Goal: Task Accomplishment & Management: Complete application form

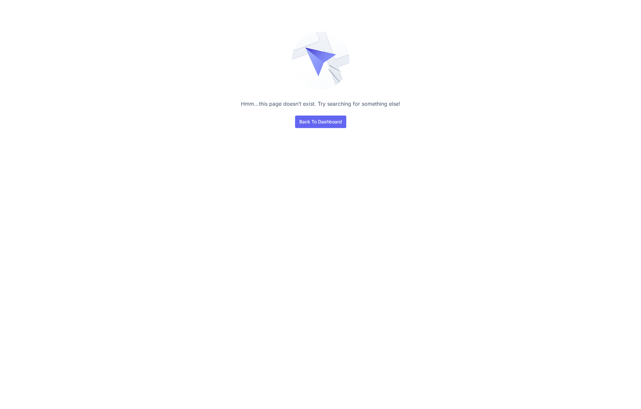
click at [338, 131] on div "Hmm...this page doesn’t exist. Try searching for something else! Back To Dashbo…" at bounding box center [321, 69] width 504 height 138
click at [335, 126] on link "Back To Dashboard" at bounding box center [320, 121] width 51 height 12
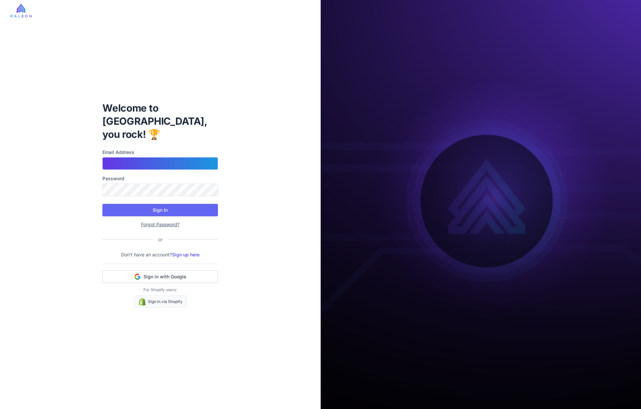
click at [189, 161] on input "Email Address" at bounding box center [159, 163] width 115 height 12
click at [169, 273] on span "Sign in with Google" at bounding box center [164, 276] width 43 height 7
